Goal: Information Seeking & Learning: Learn about a topic

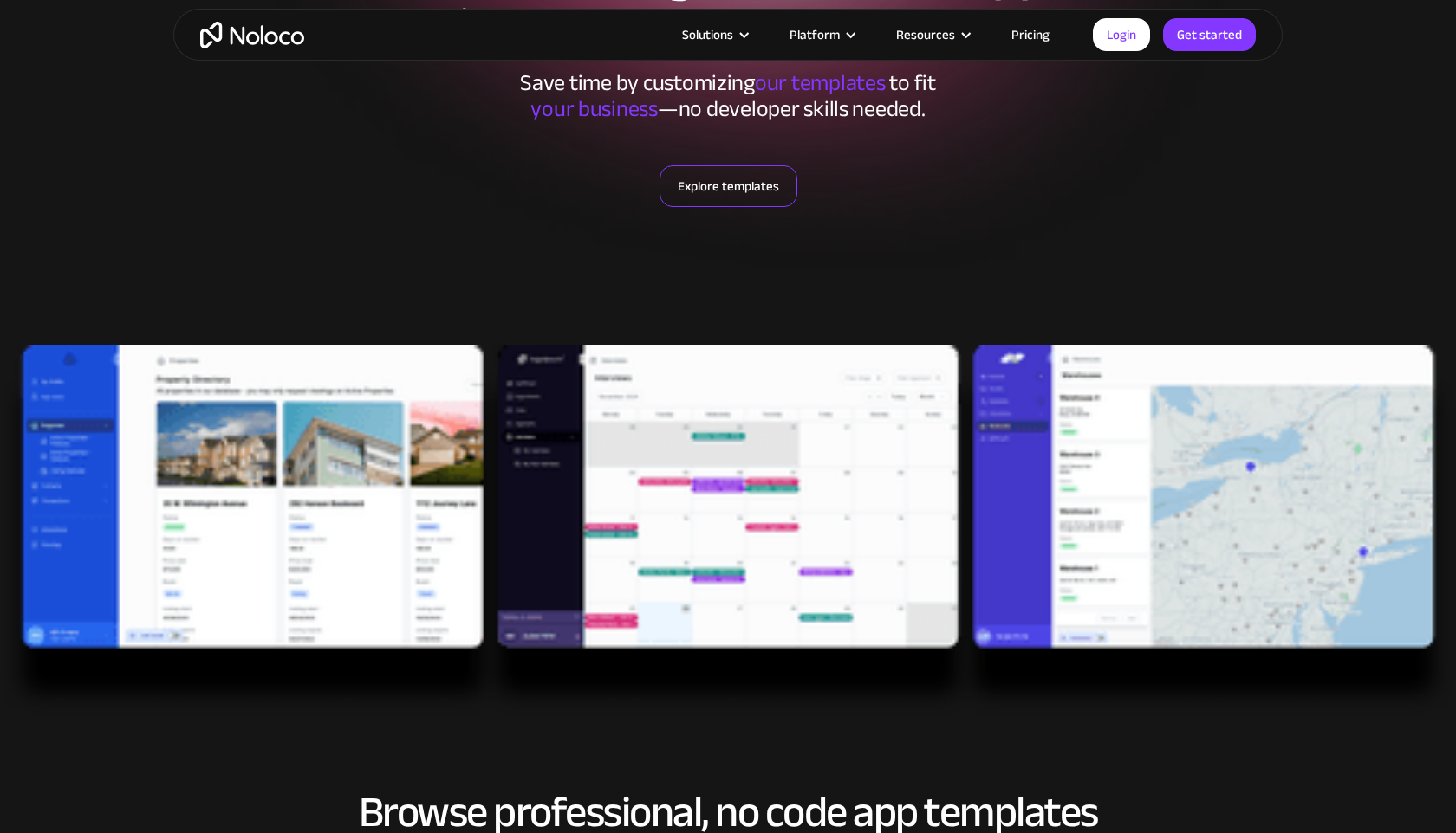
click at [738, 177] on link "Explore templates" at bounding box center [728, 186] width 138 height 41
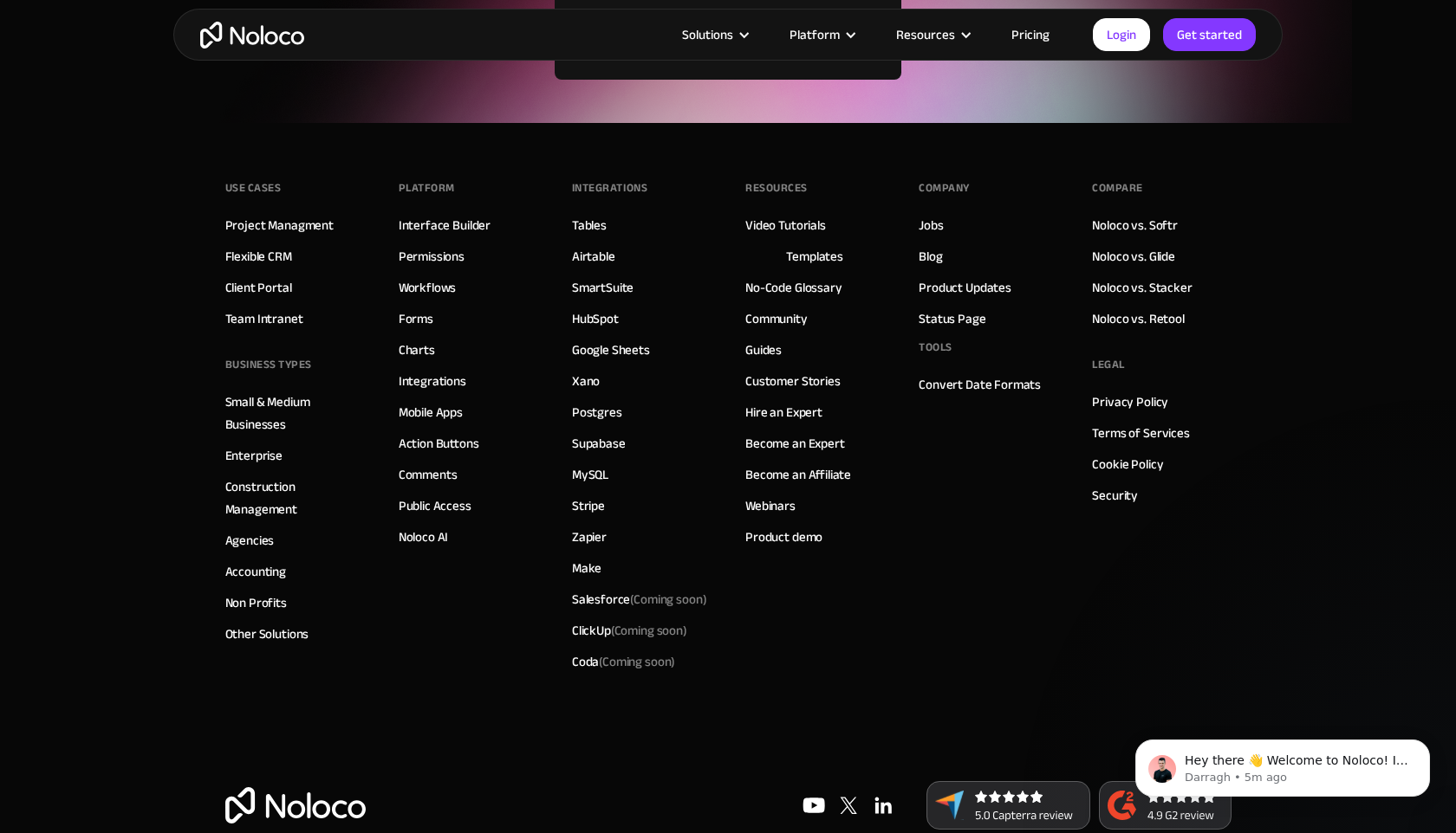
scroll to position [6504, 0]
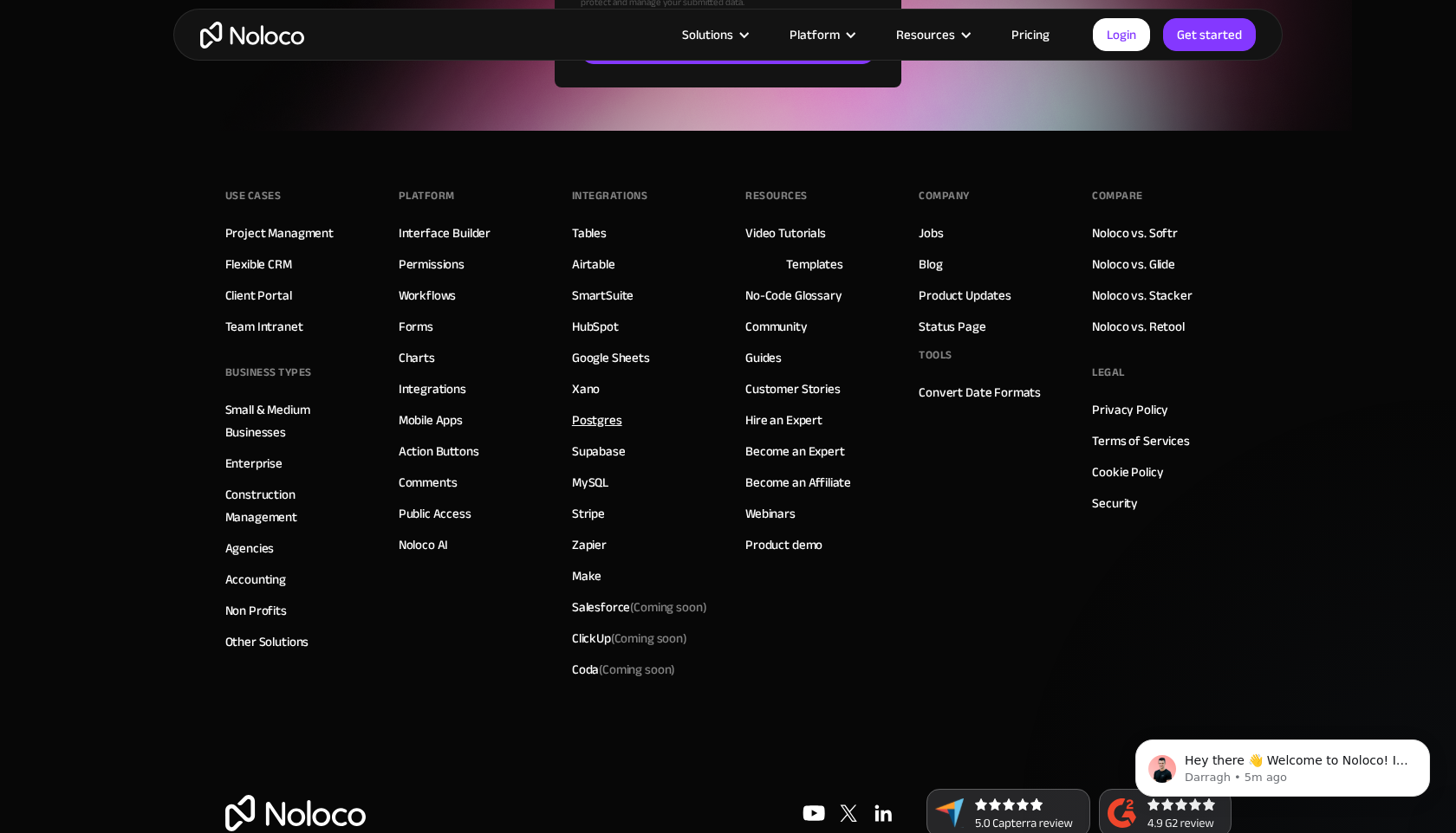
click at [595, 419] on link "Postgres" at bounding box center [596, 420] width 50 height 23
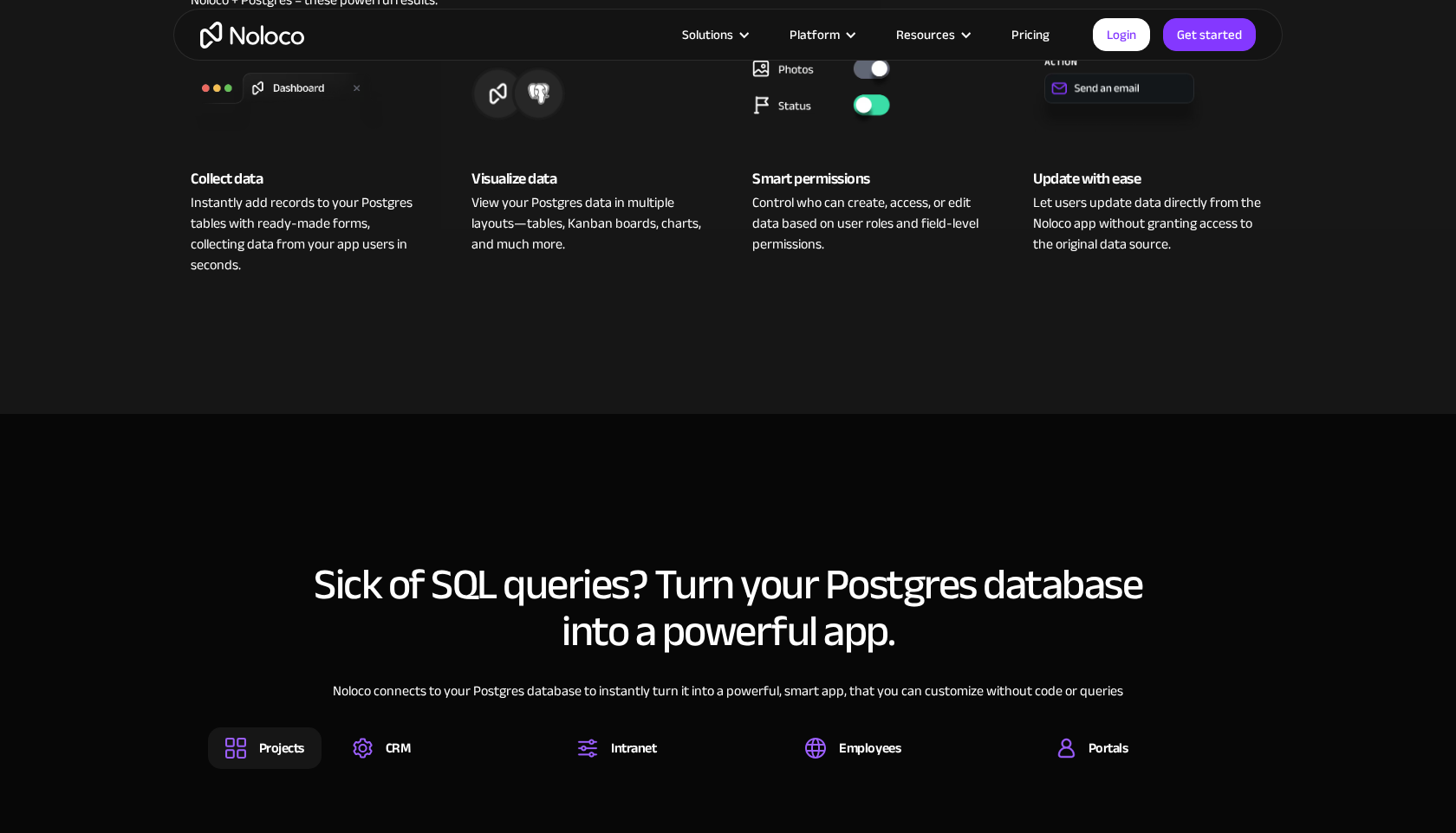
scroll to position [585, 0]
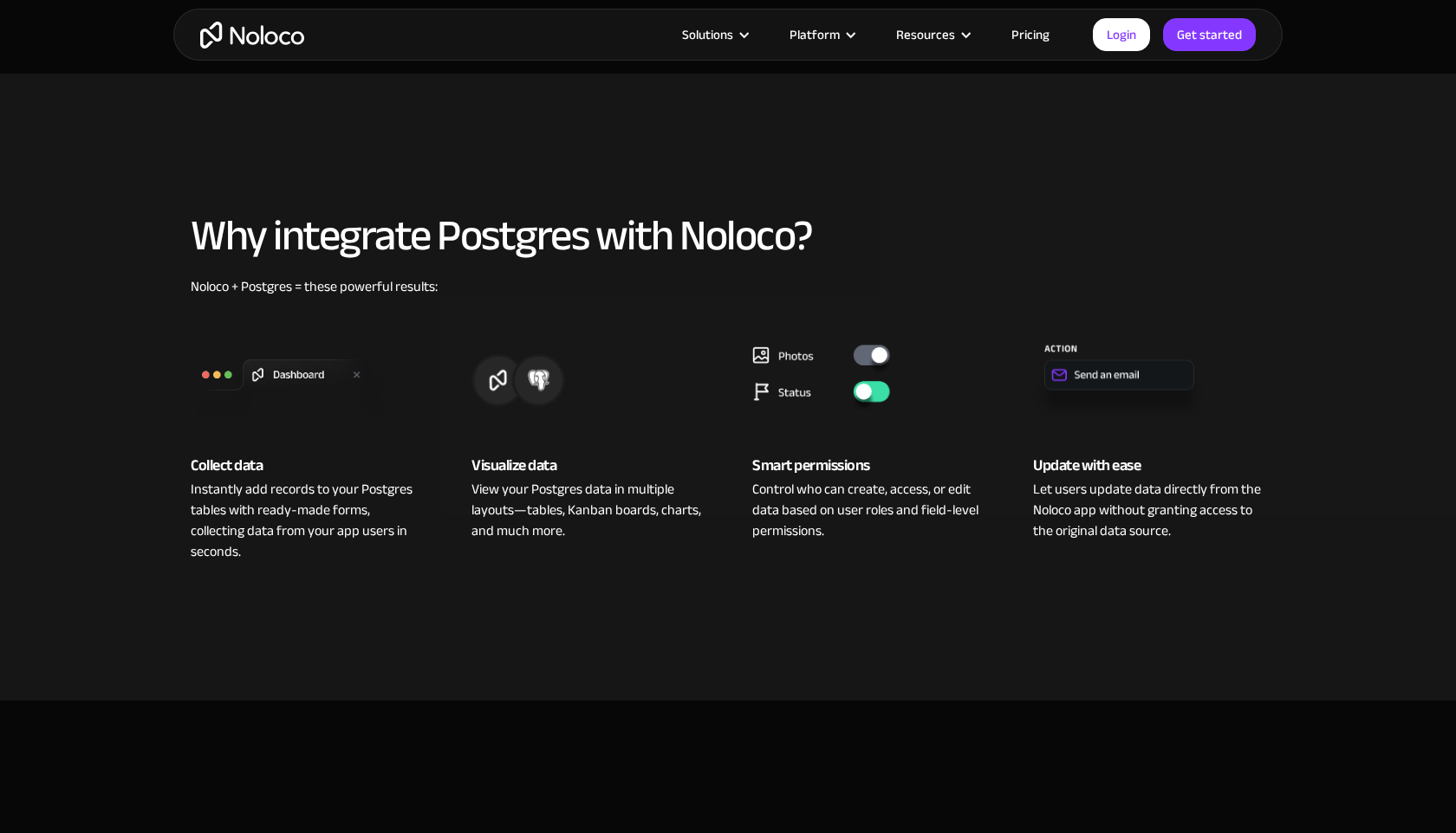
click at [289, 425] on img at bounding box center [307, 376] width 232 height 104
click at [214, 466] on div "Collect data" at bounding box center [307, 466] width 232 height 26
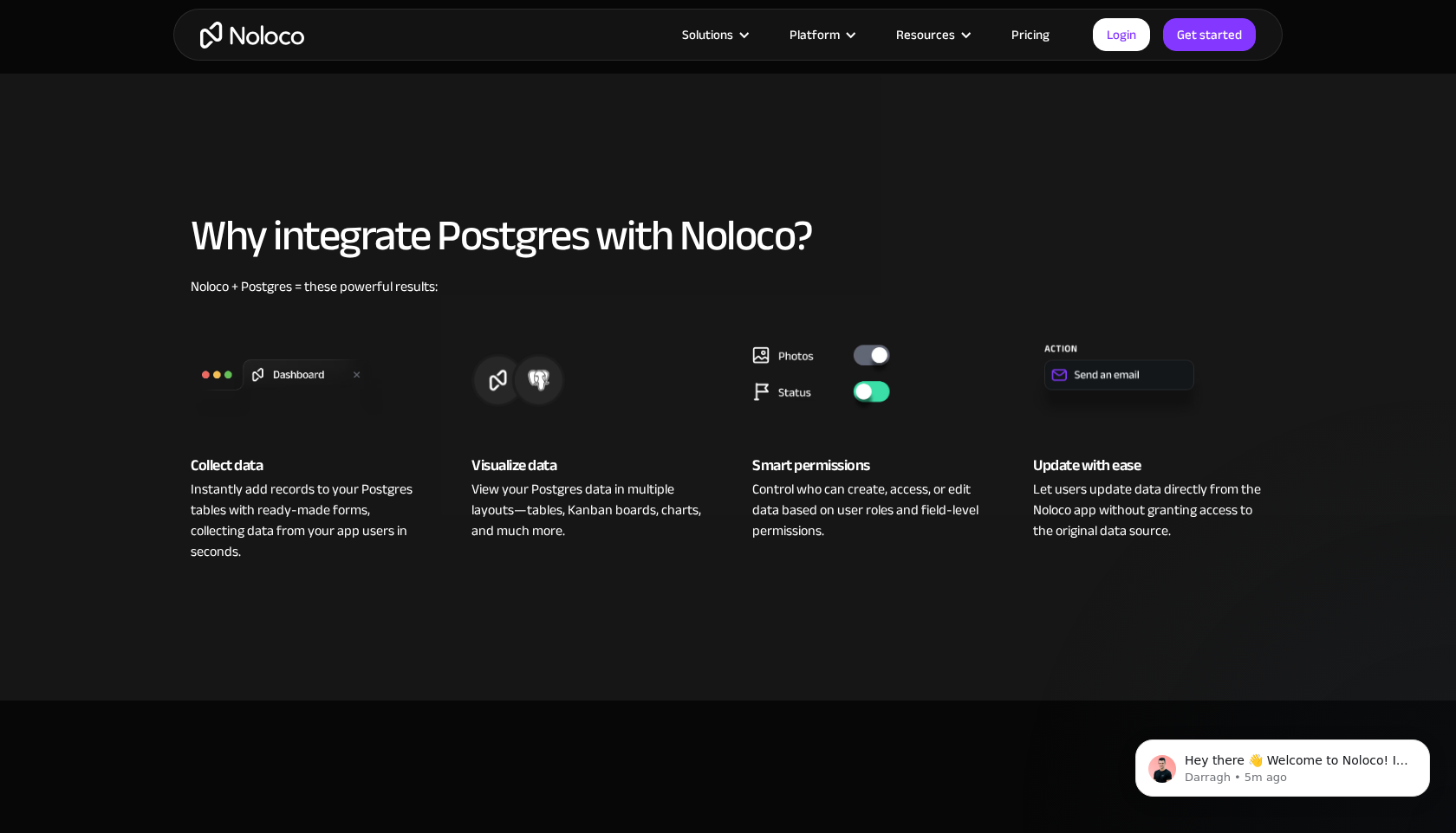
scroll to position [0, 0]
click at [863, 354] on img at bounding box center [868, 376] width 232 height 104
click at [857, 394] on img at bounding box center [868, 376] width 232 height 104
